Goal: Information Seeking & Learning: Learn about a topic

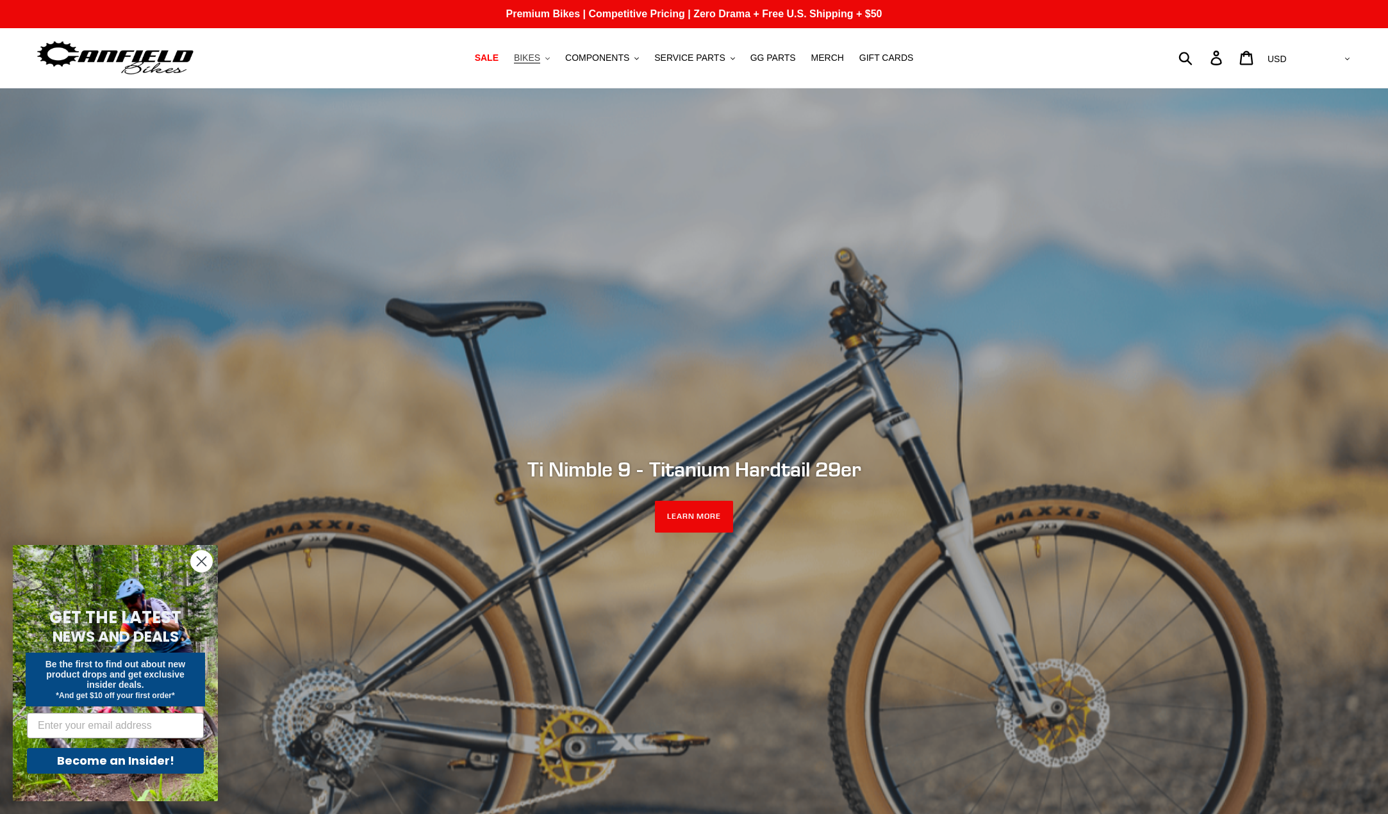
click at [540, 55] on span "BIKES" at bounding box center [527, 58] width 26 height 11
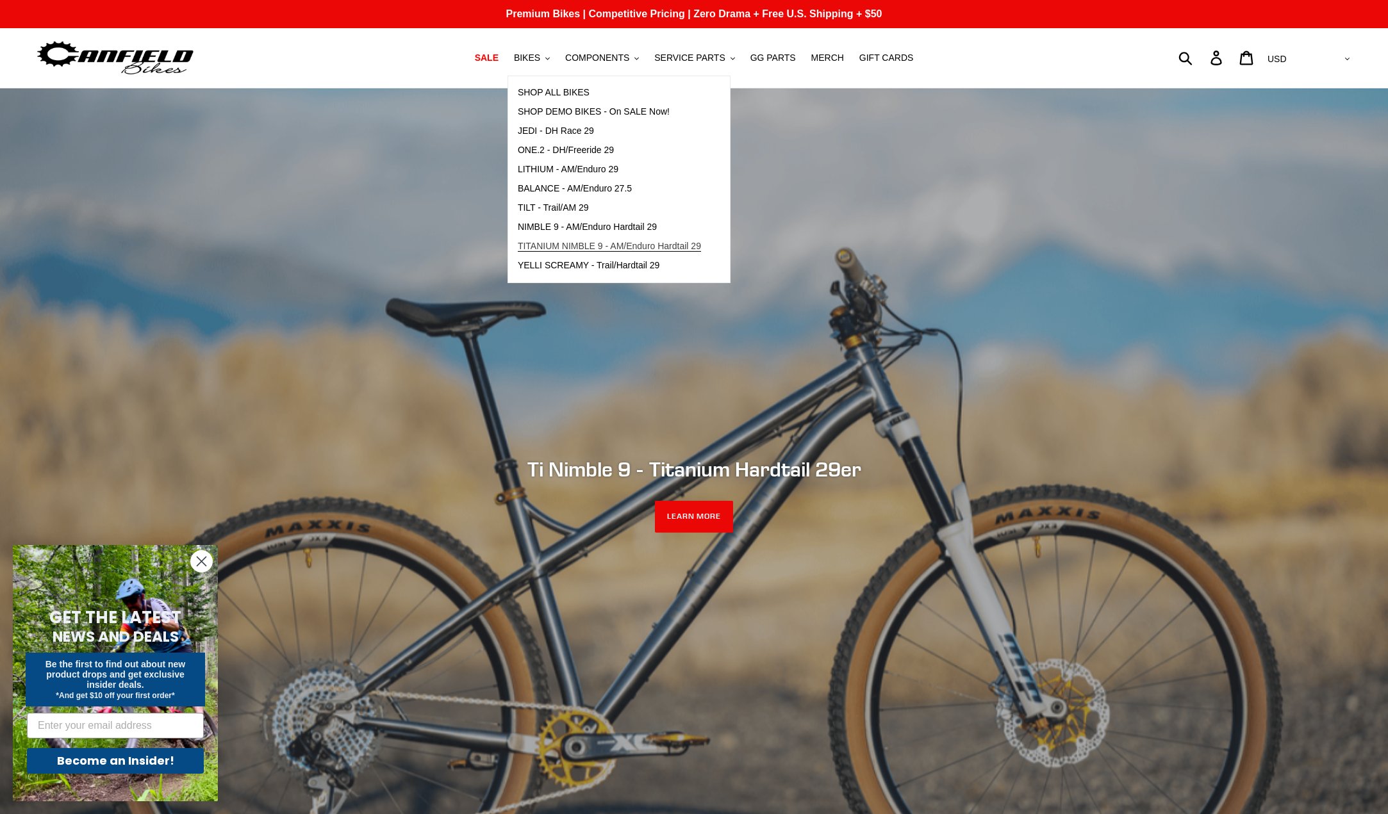
click at [655, 242] on span "TITANIUM NIMBLE 9 - AM/Enduro Hardtail 29" at bounding box center [609, 246] width 183 height 11
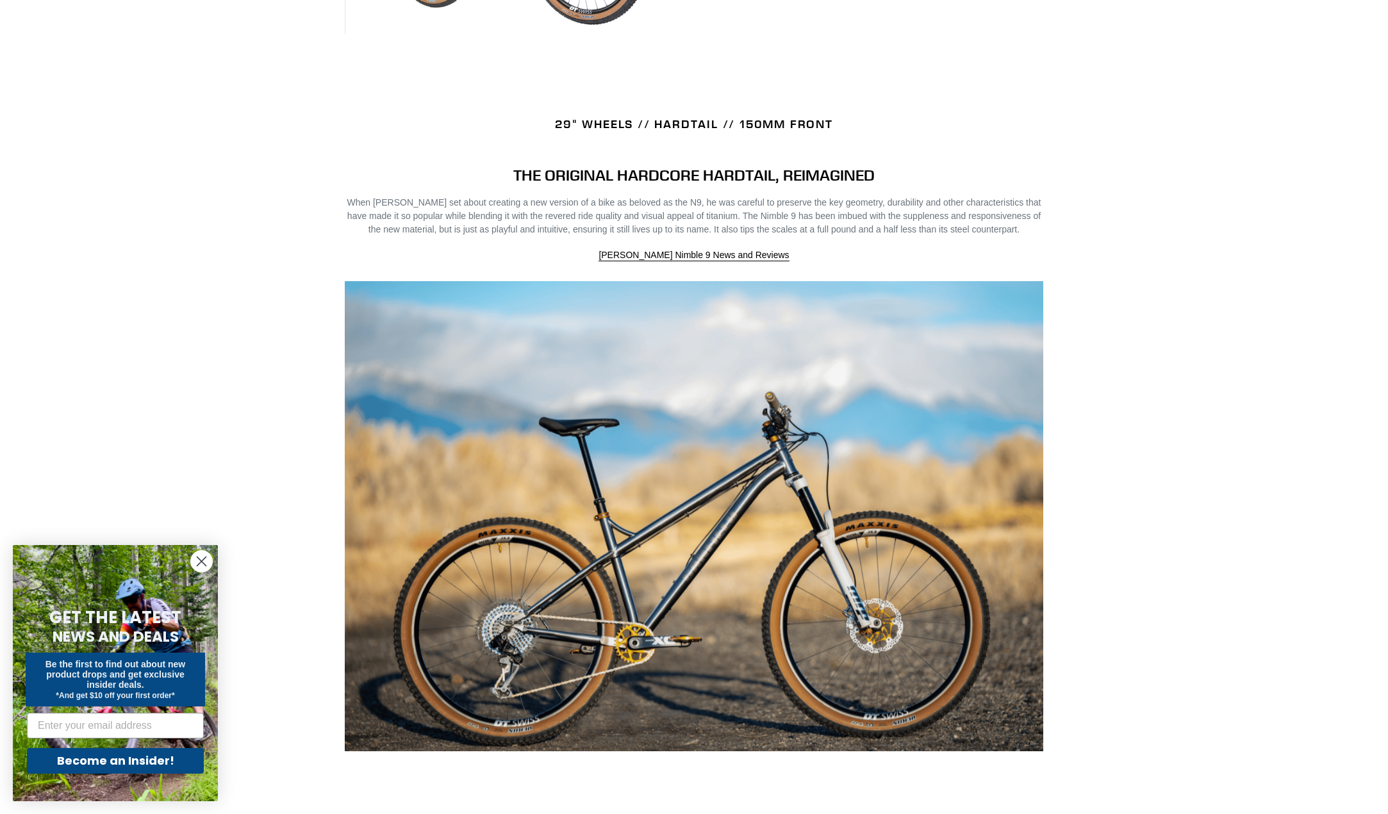
scroll to position [769, 0]
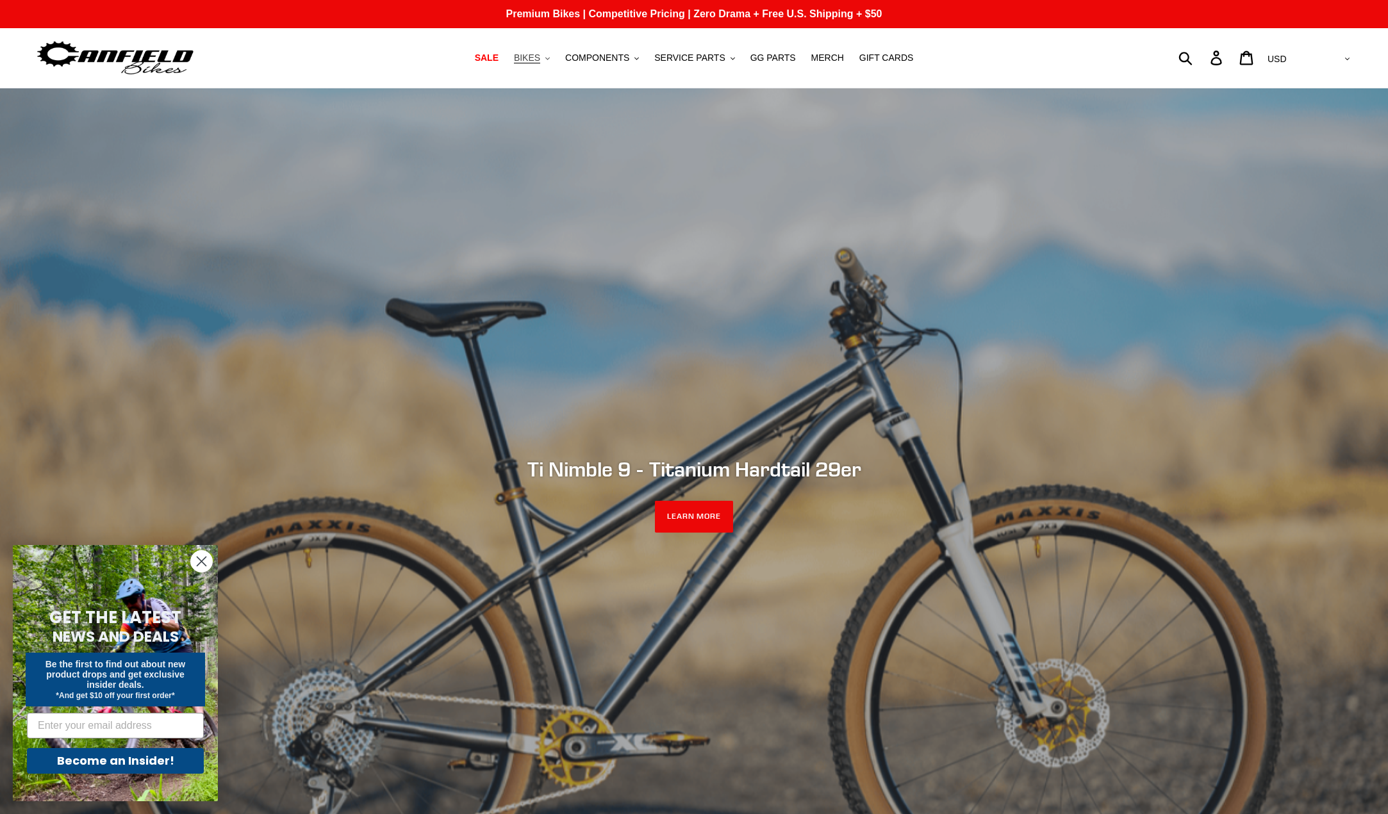
click at [539, 60] on span "BIKES" at bounding box center [527, 58] width 26 height 11
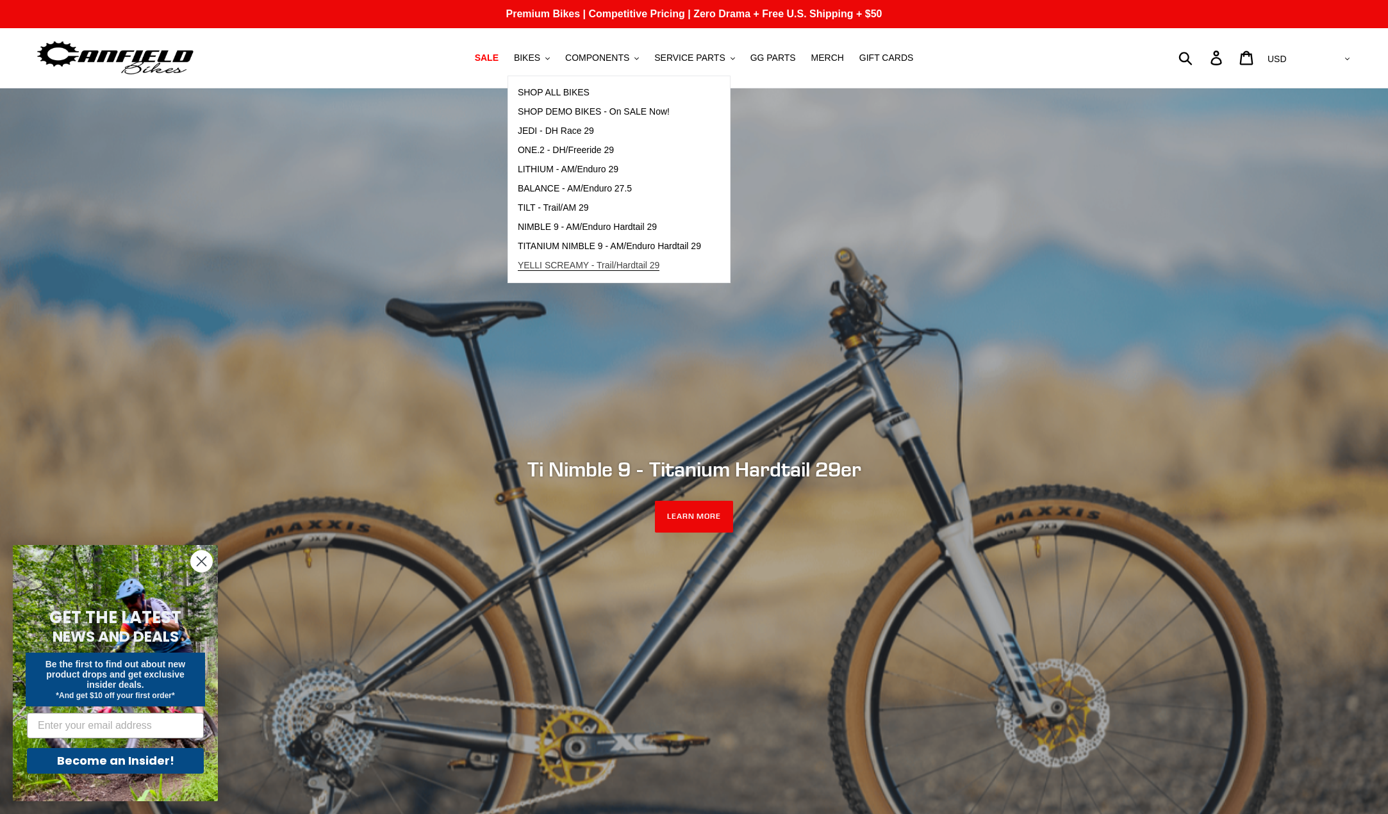
click at [657, 263] on span "YELLI SCREAMY - Trail/Hardtail 29" at bounding box center [589, 265] width 142 height 11
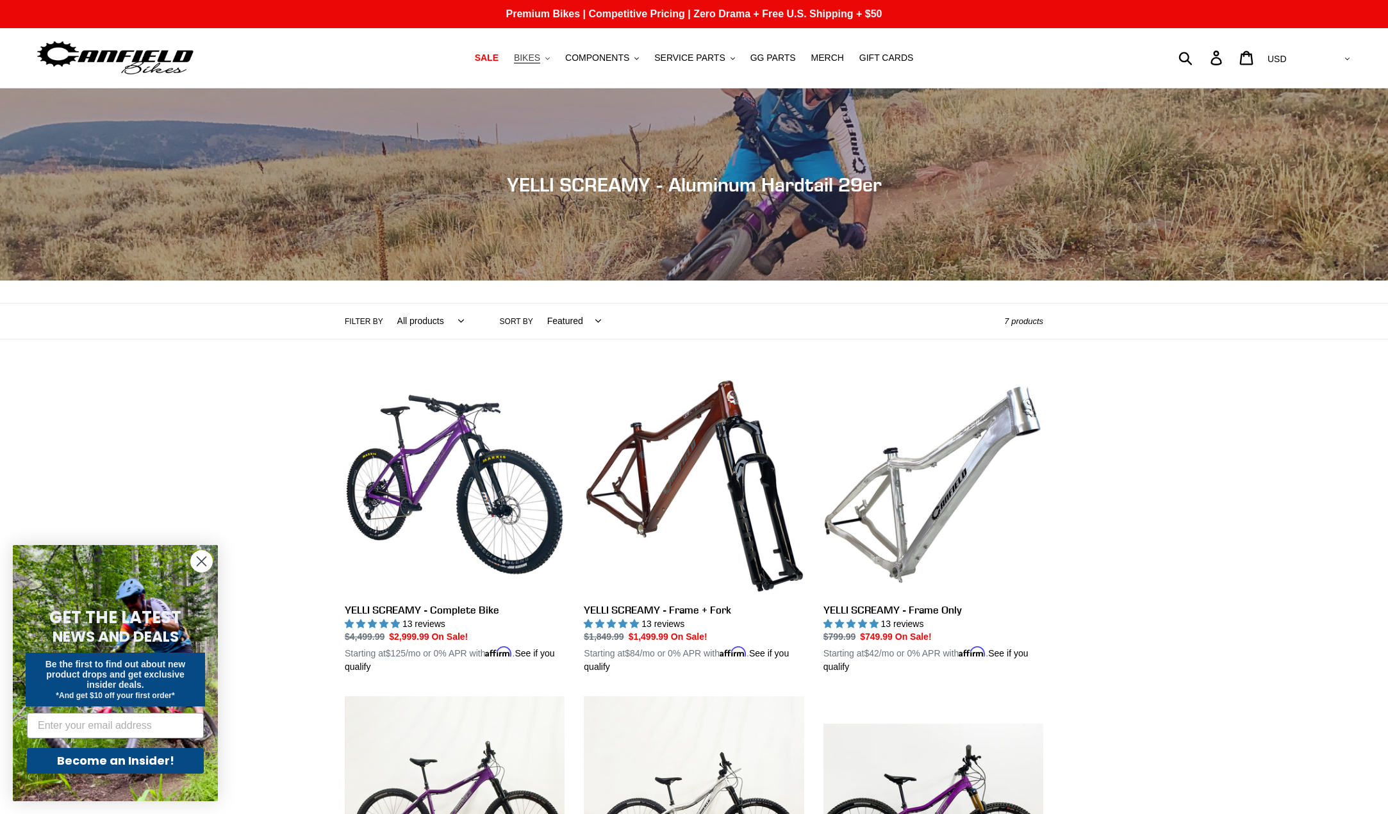
click at [554, 60] on button "BIKES .cls-1{fill:#231f20}" at bounding box center [531, 57] width 49 height 17
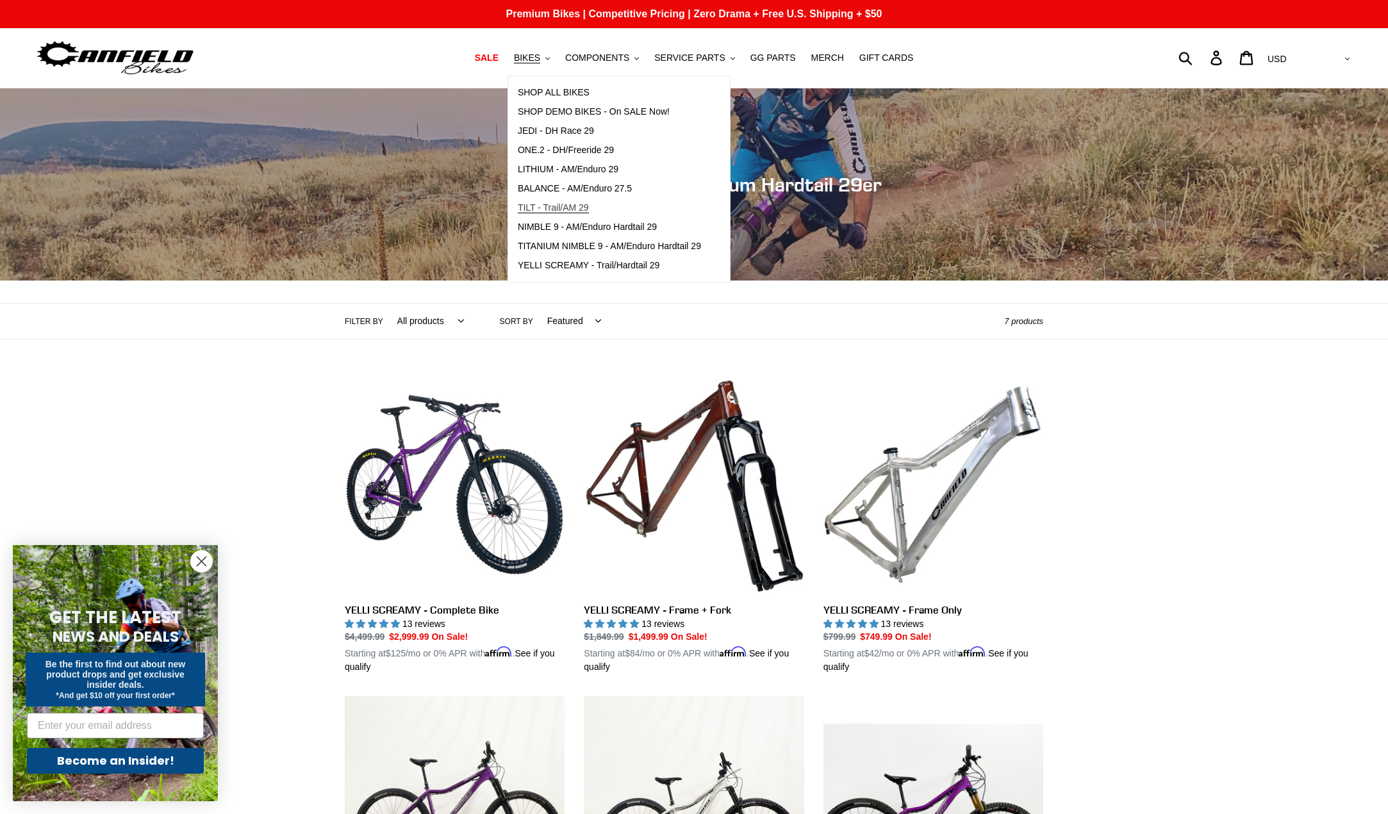
click at [589, 205] on span "TILT - Trail/AM 29" at bounding box center [553, 207] width 71 height 11
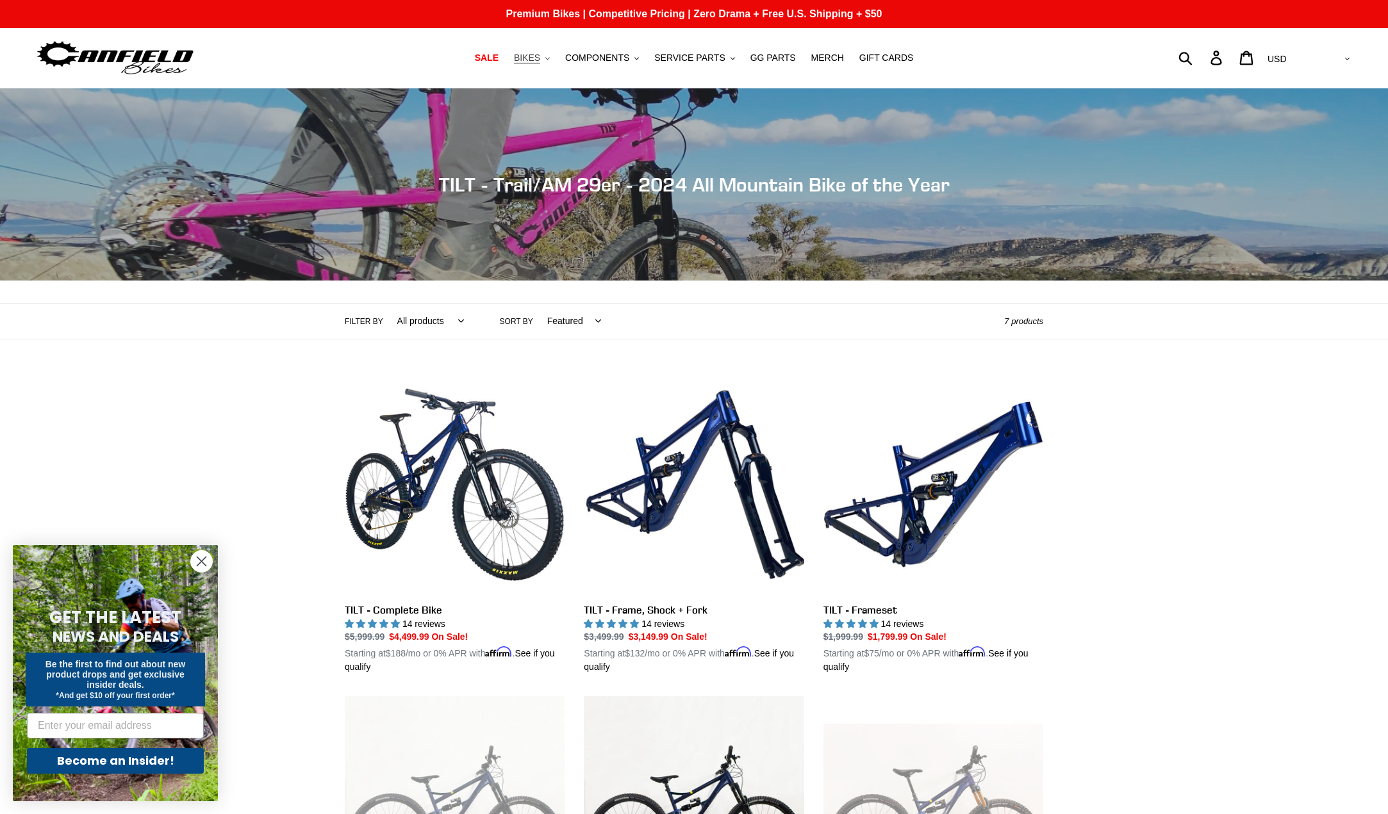
click at [540, 54] on span "BIKES" at bounding box center [527, 58] width 26 height 11
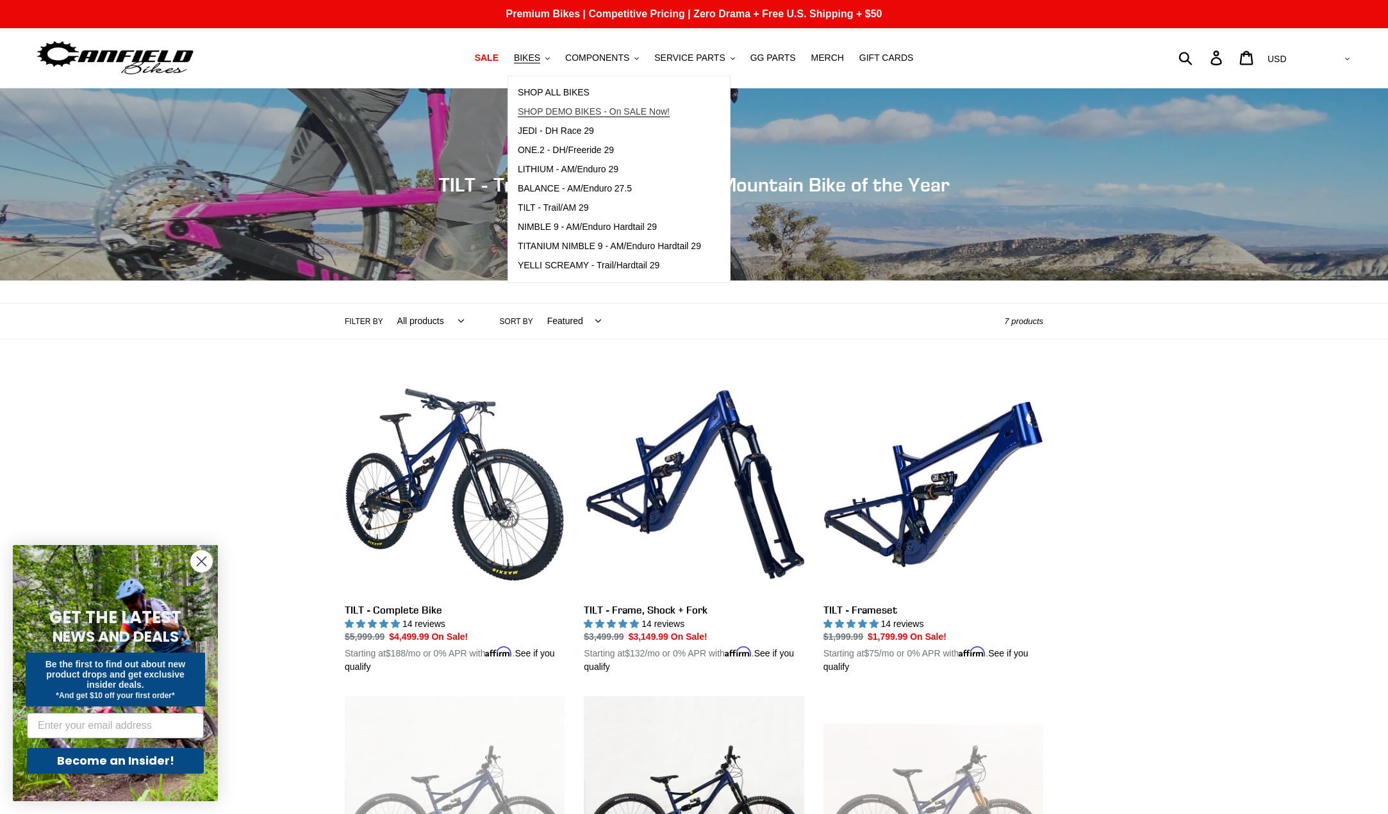
click at [637, 110] on span "SHOP DEMO BIKES - On SALE Now!" at bounding box center [594, 111] width 152 height 11
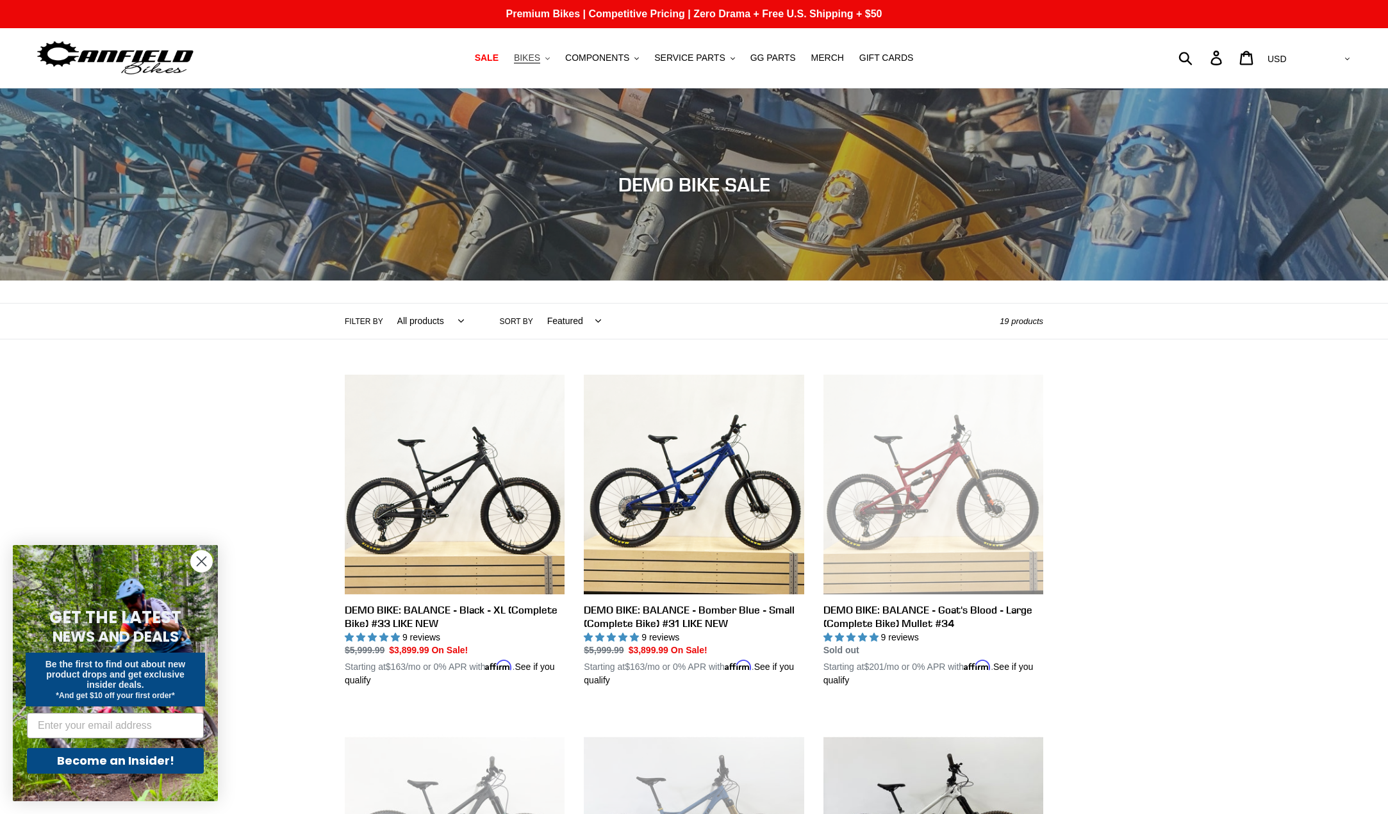
click at [540, 60] on span "BIKES" at bounding box center [527, 58] width 26 height 11
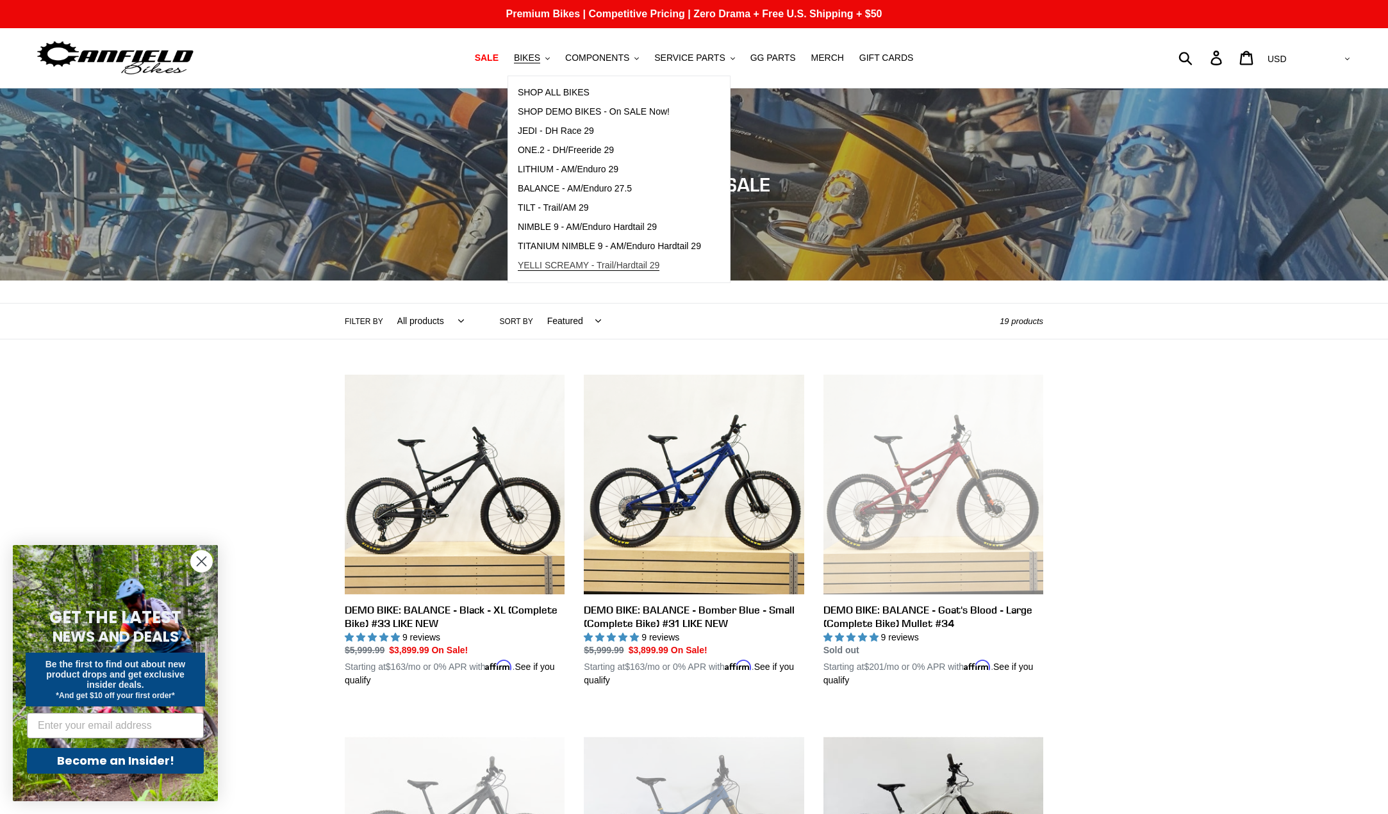
click at [625, 271] on span "YELLI SCREAMY - Trail/Hardtail 29" at bounding box center [589, 265] width 142 height 11
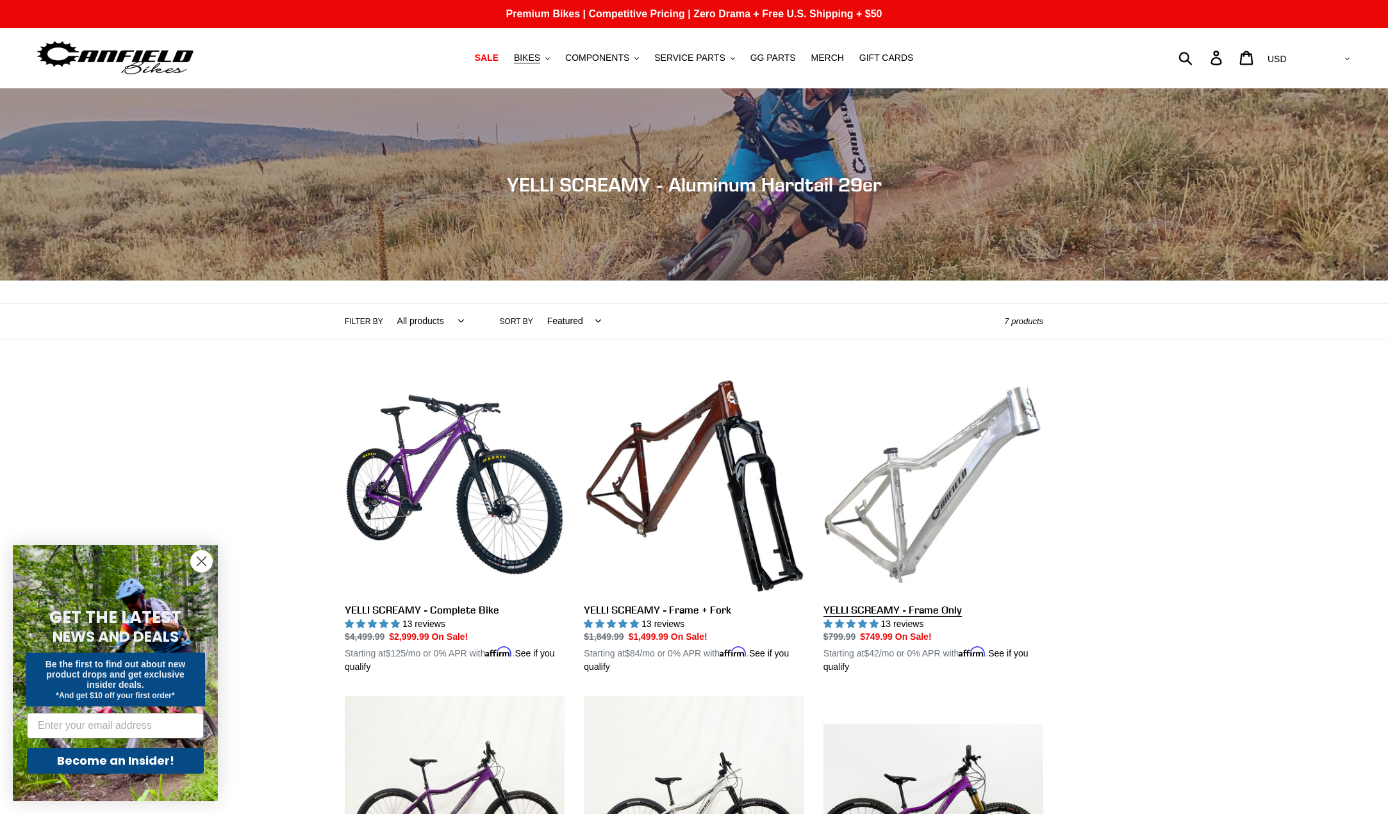
click at [947, 496] on link "YELLI SCREAMY - Frame Only" at bounding box center [933, 525] width 220 height 300
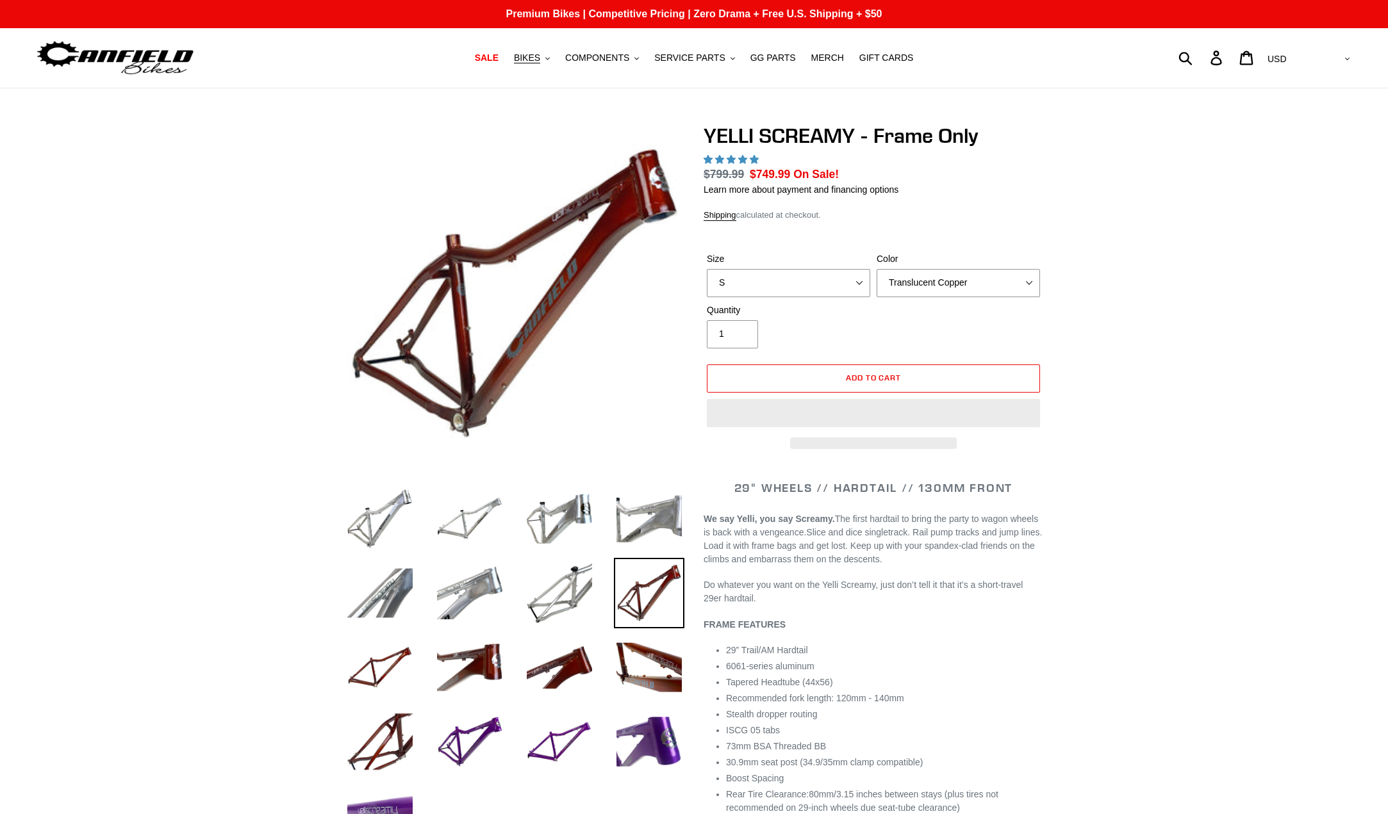
select select "highest-rating"
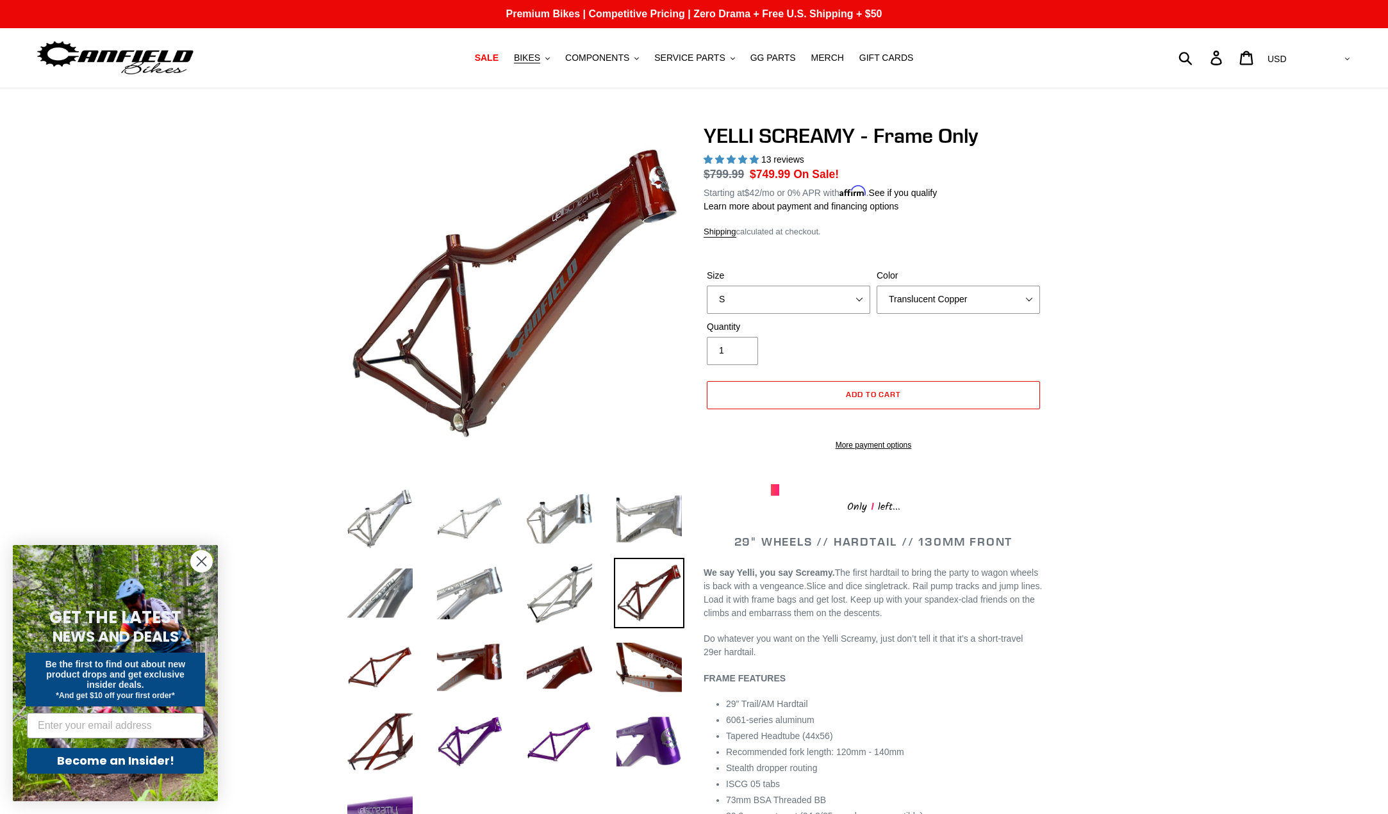
click at [466, 527] on img at bounding box center [469, 519] width 70 height 70
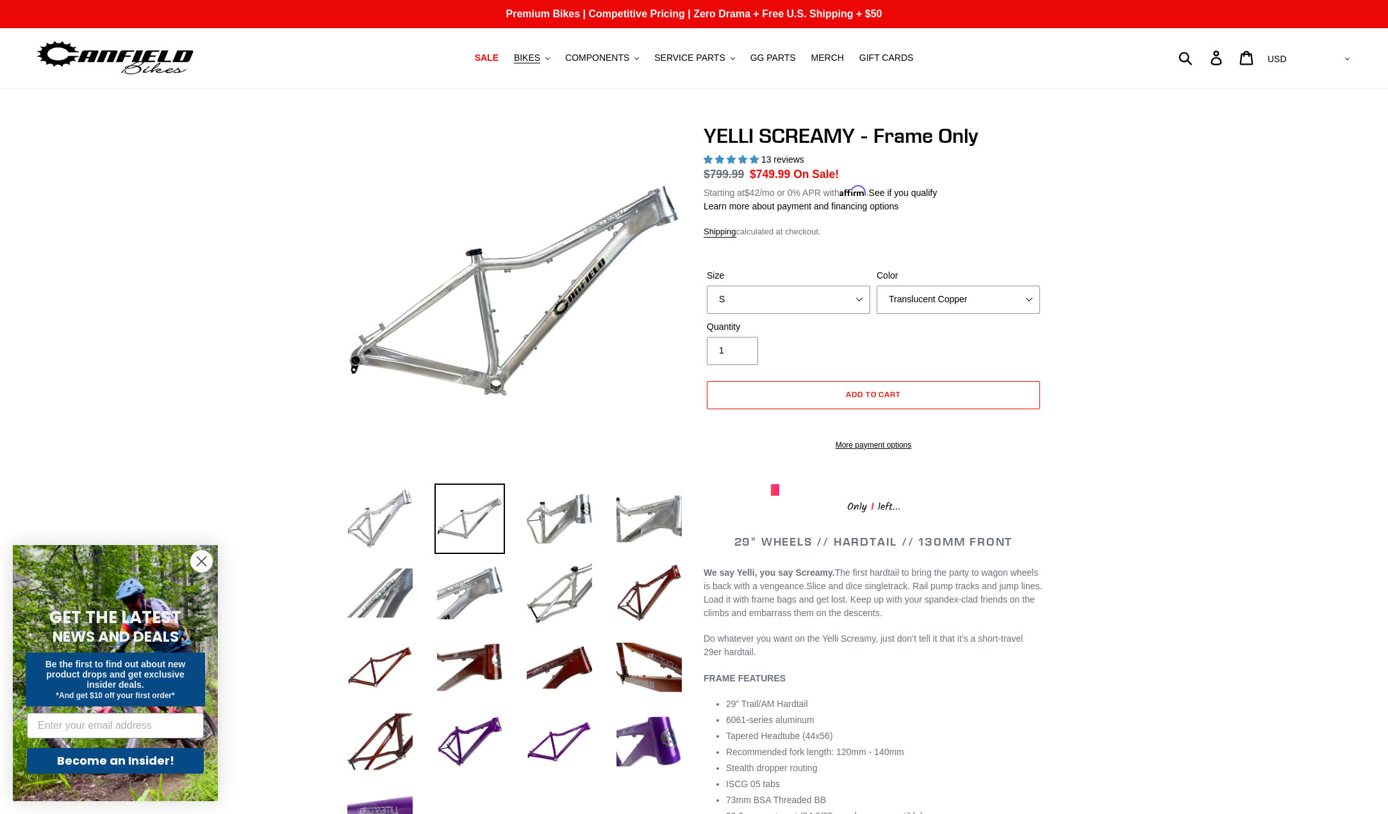
click at [388, 518] on img at bounding box center [380, 519] width 70 height 70
